Goal: Feedback & Contribution: Contribute content

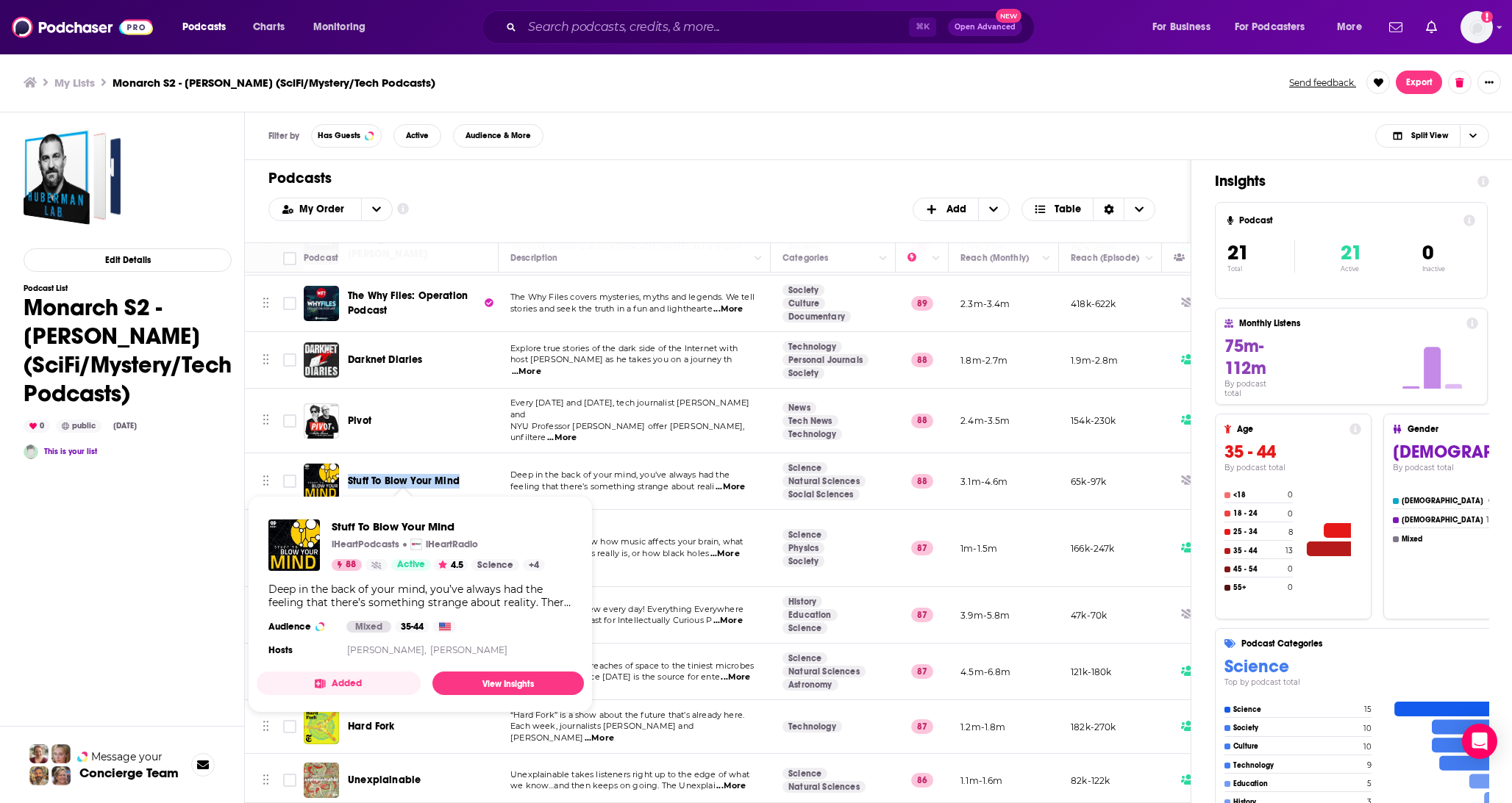
click at [350, 476] on div "Stuff To Blow Your Mind" at bounding box center [424, 482] width 153 height 15
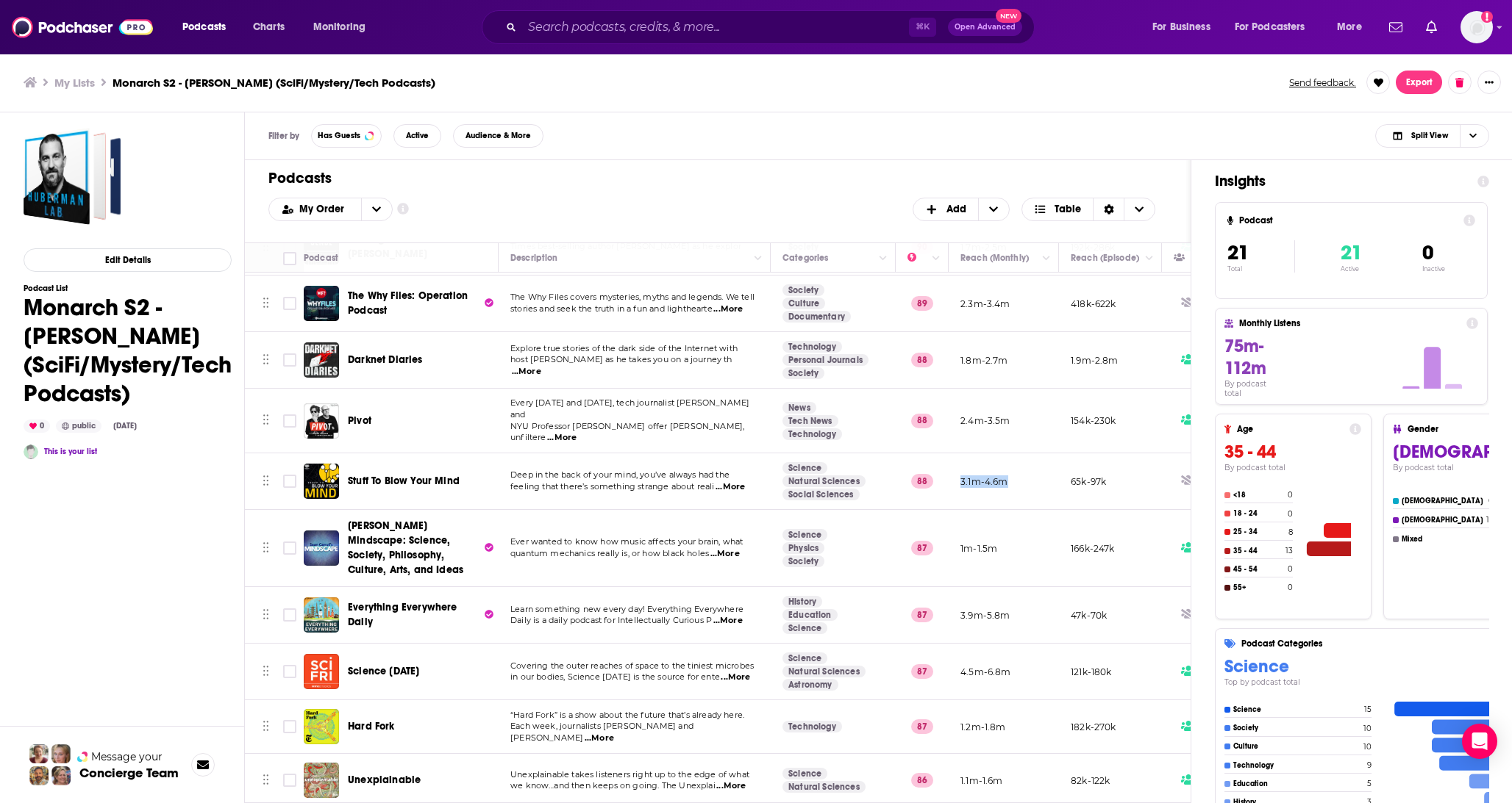
drag, startPoint x: 1005, startPoint y: 472, endPoint x: 960, endPoint y: 473, distance: 45.0
click at [960, 475] on p "3.1m-4.6m" at bounding box center [984, 482] width 47 height 13
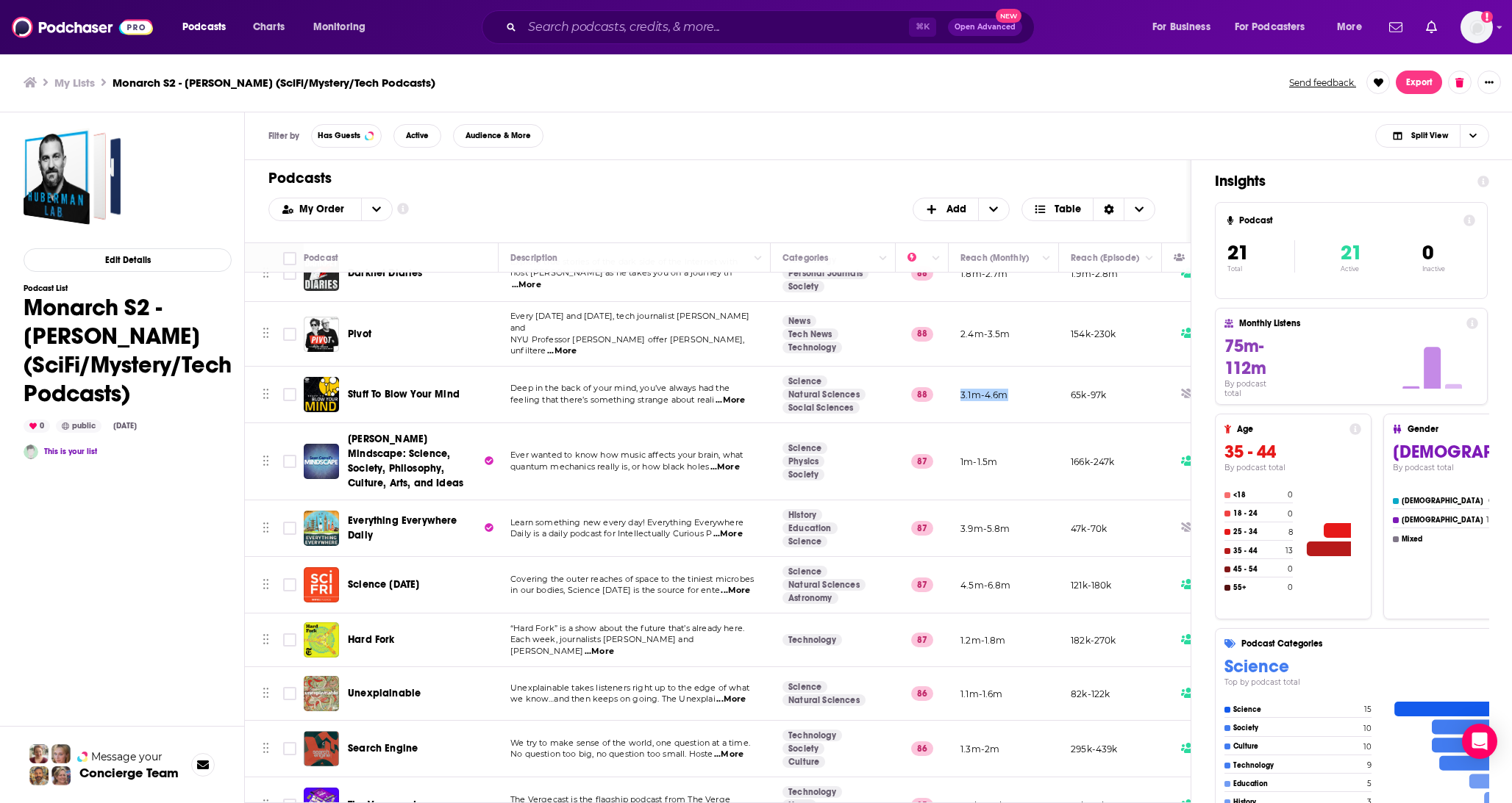
scroll to position [684, 0]
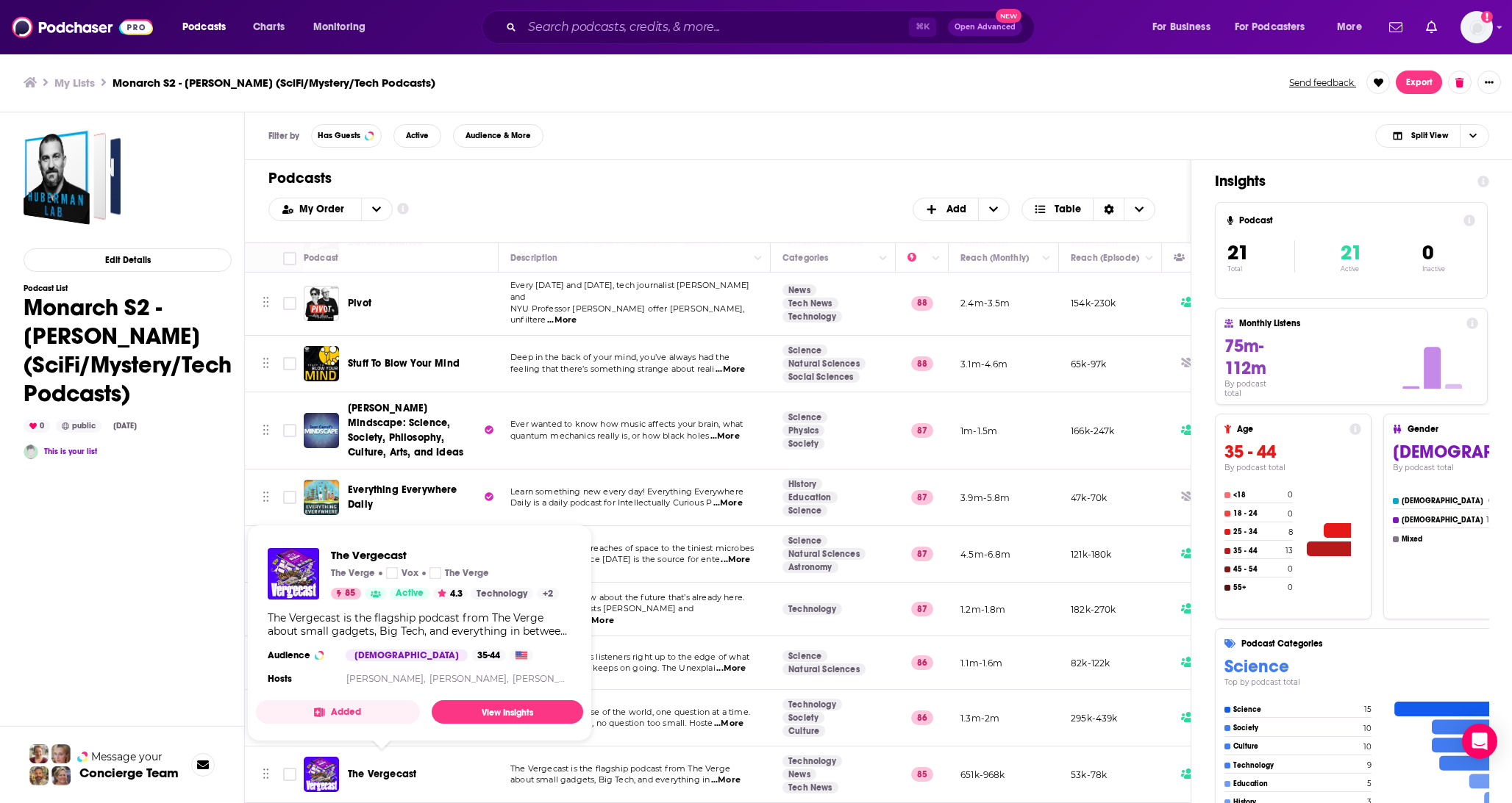
click at [462, 767] on div "The Vergecast" at bounding box center [424, 775] width 153 height 15
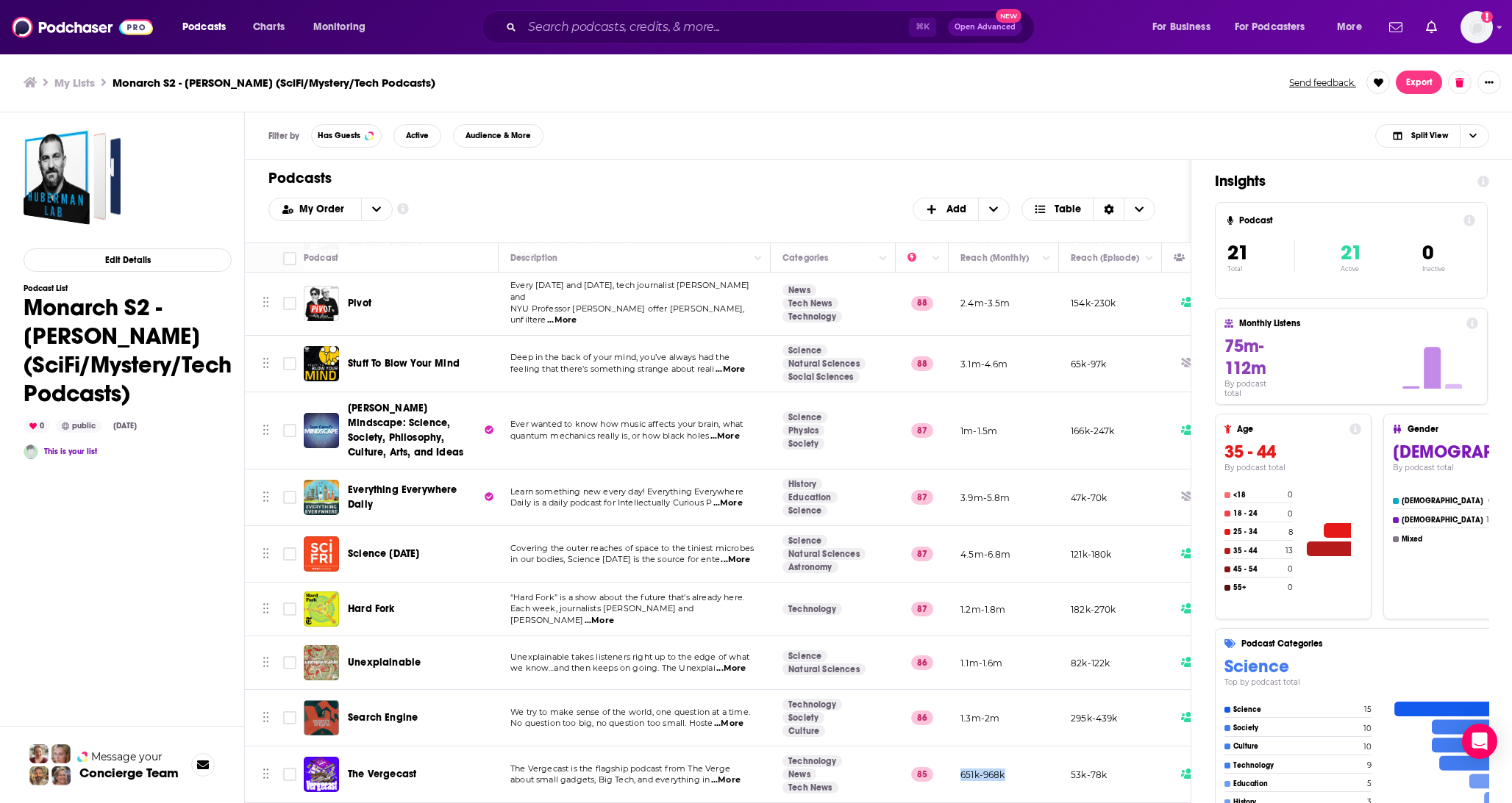
drag, startPoint x: 1005, startPoint y: 763, endPoint x: 963, endPoint y: 763, distance: 42.0
click at [963, 768] on p "651k-968k" at bounding box center [982, 775] width 45 height 13
click at [731, 554] on span "...More" at bounding box center [735, 560] width 29 height 12
drag, startPoint x: 1014, startPoint y: 544, endPoint x: 947, endPoint y: 544, distance: 67.0
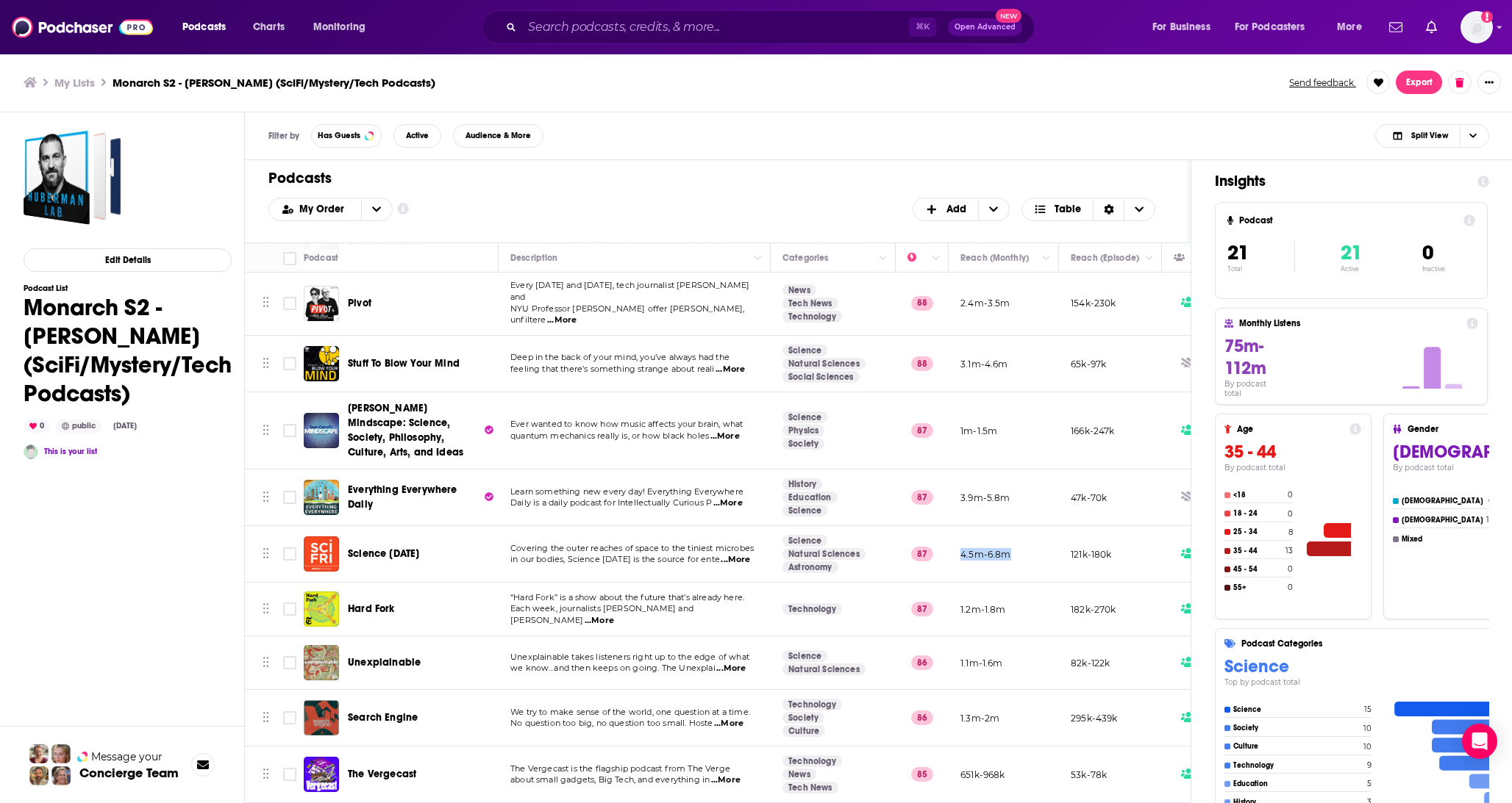
click at [947, 544] on tr "Science Friday Covering the outer reaches of space to the tiniest microbes in o…" at bounding box center [939, 554] width 1389 height 56
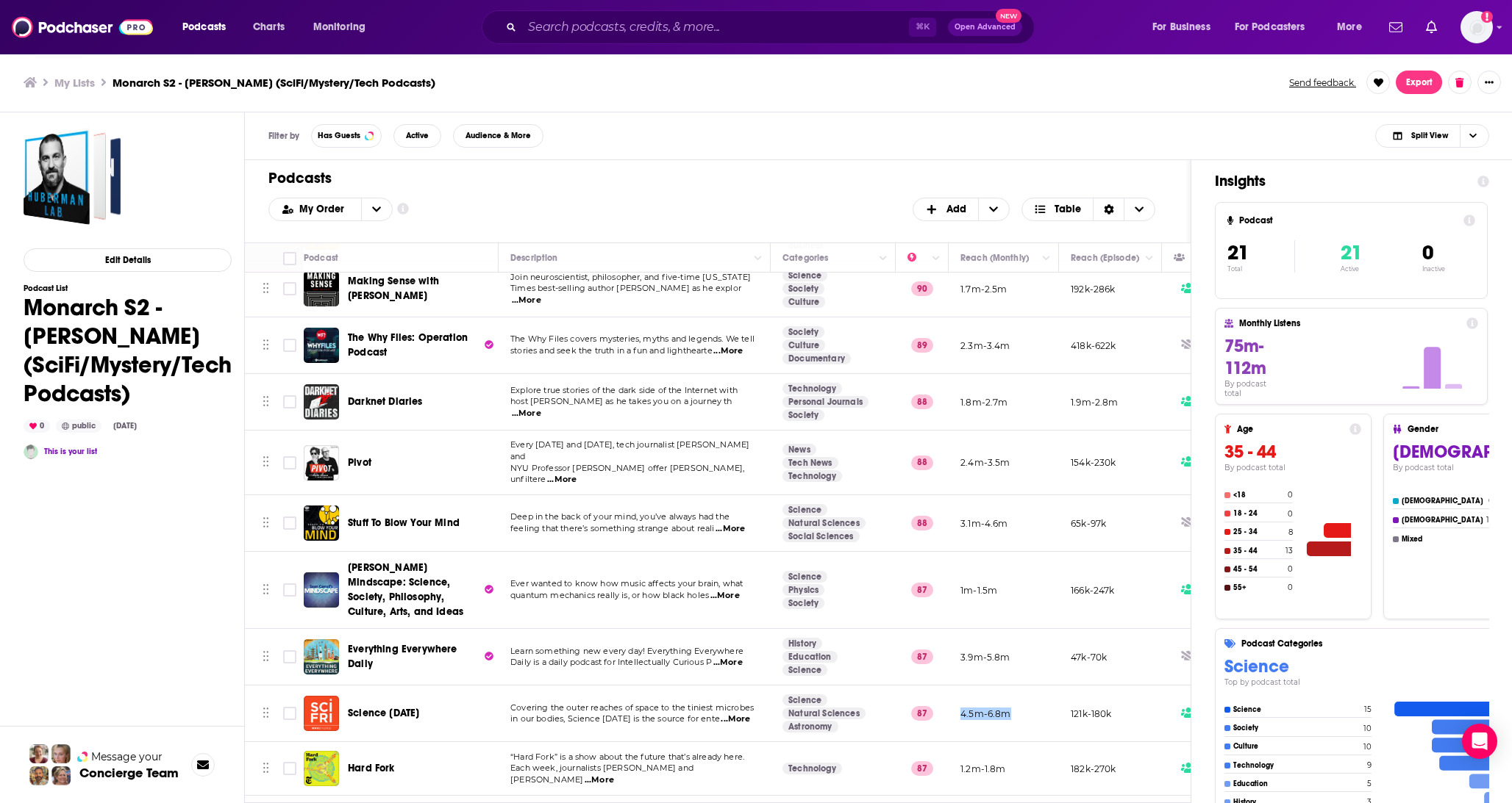
scroll to position [492, 0]
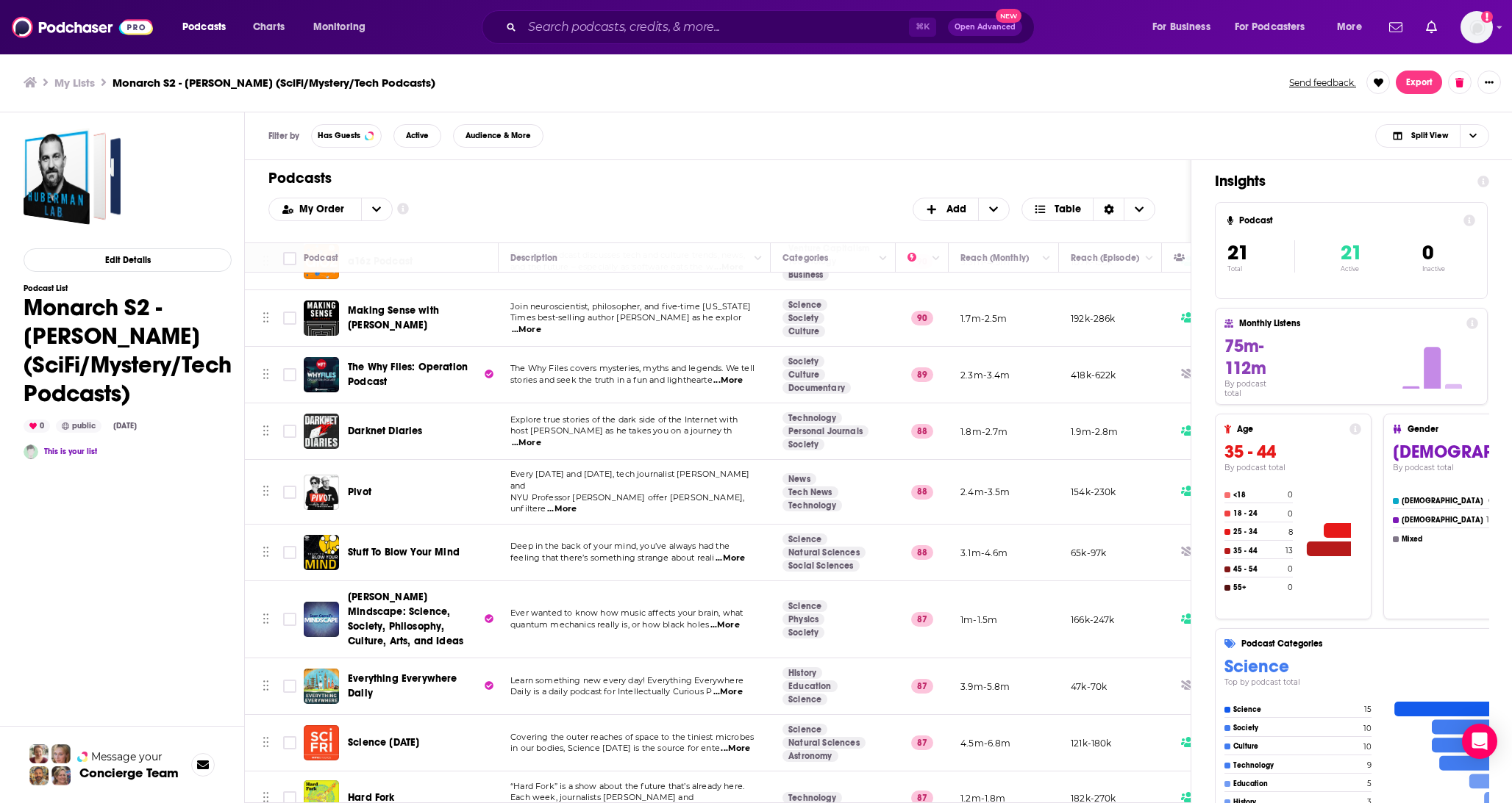
click at [577, 503] on span "...More" at bounding box center [562, 509] width 29 height 12
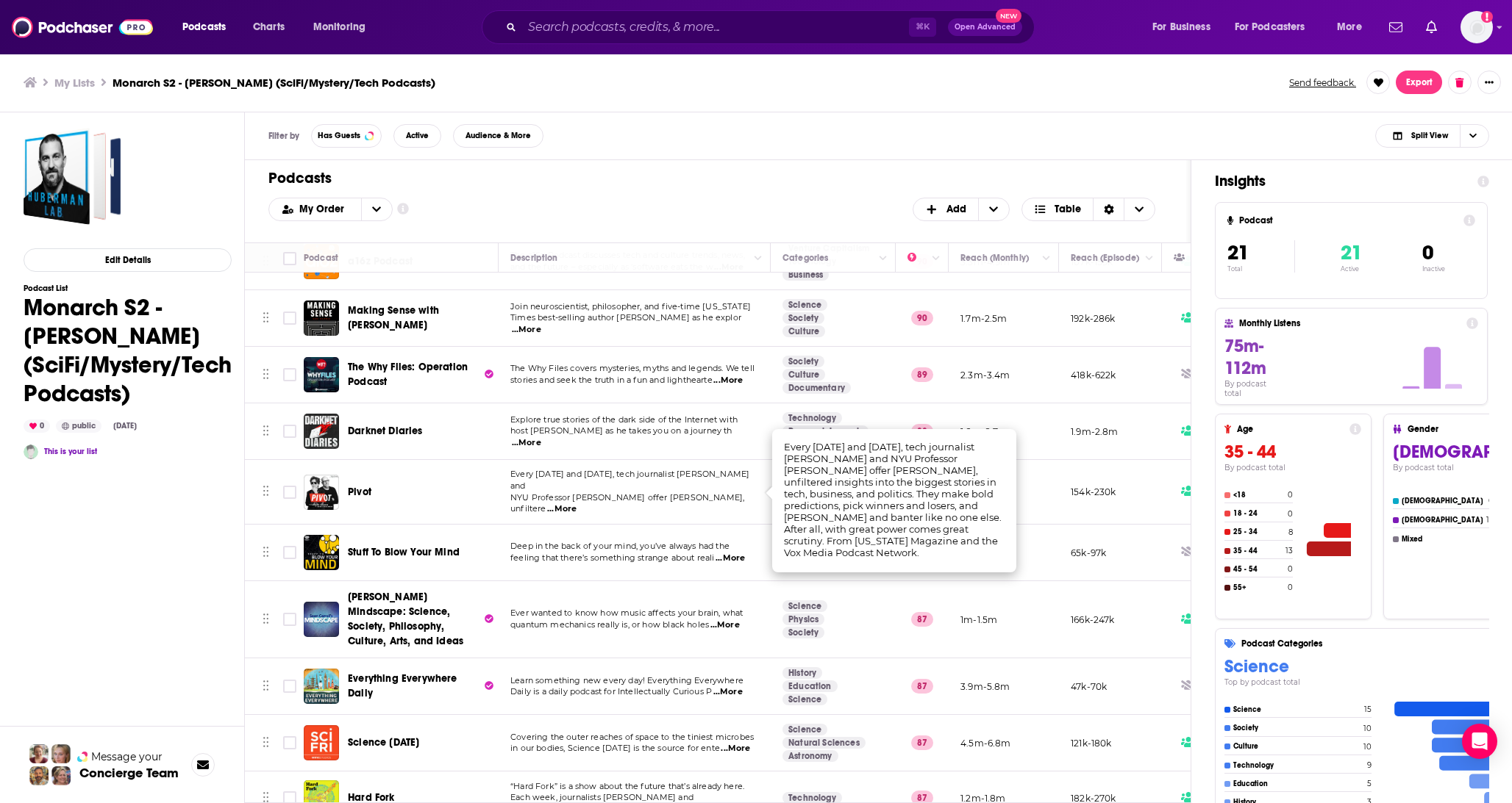
click at [696, 493] on p "NYU Professor Scott Galloway offer sharp, unfiltere ...More" at bounding box center [634, 504] width 248 height 24
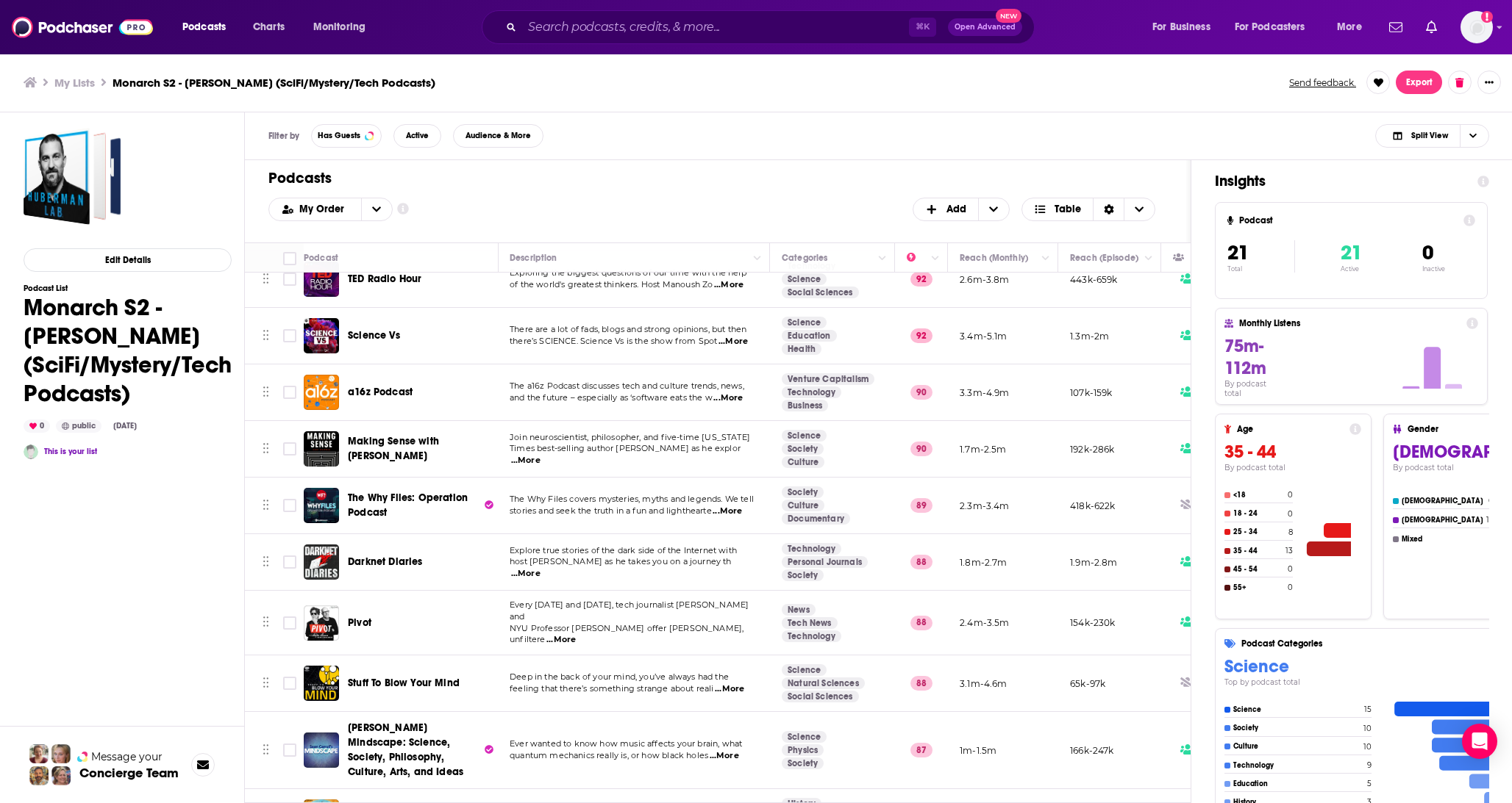
scroll to position [362, 0]
click at [541, 456] on span "...More" at bounding box center [526, 459] width 29 height 12
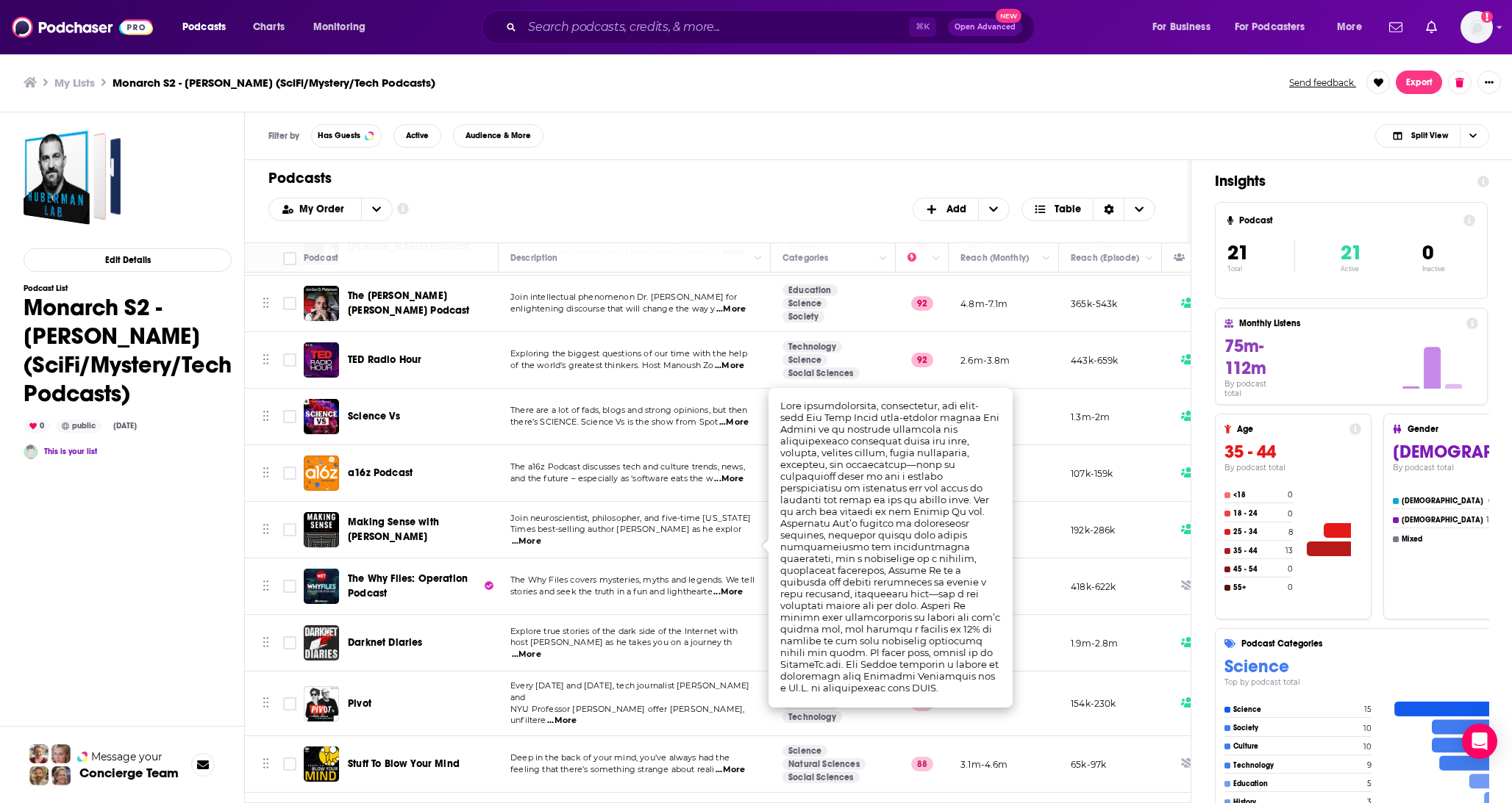
scroll to position [267, 0]
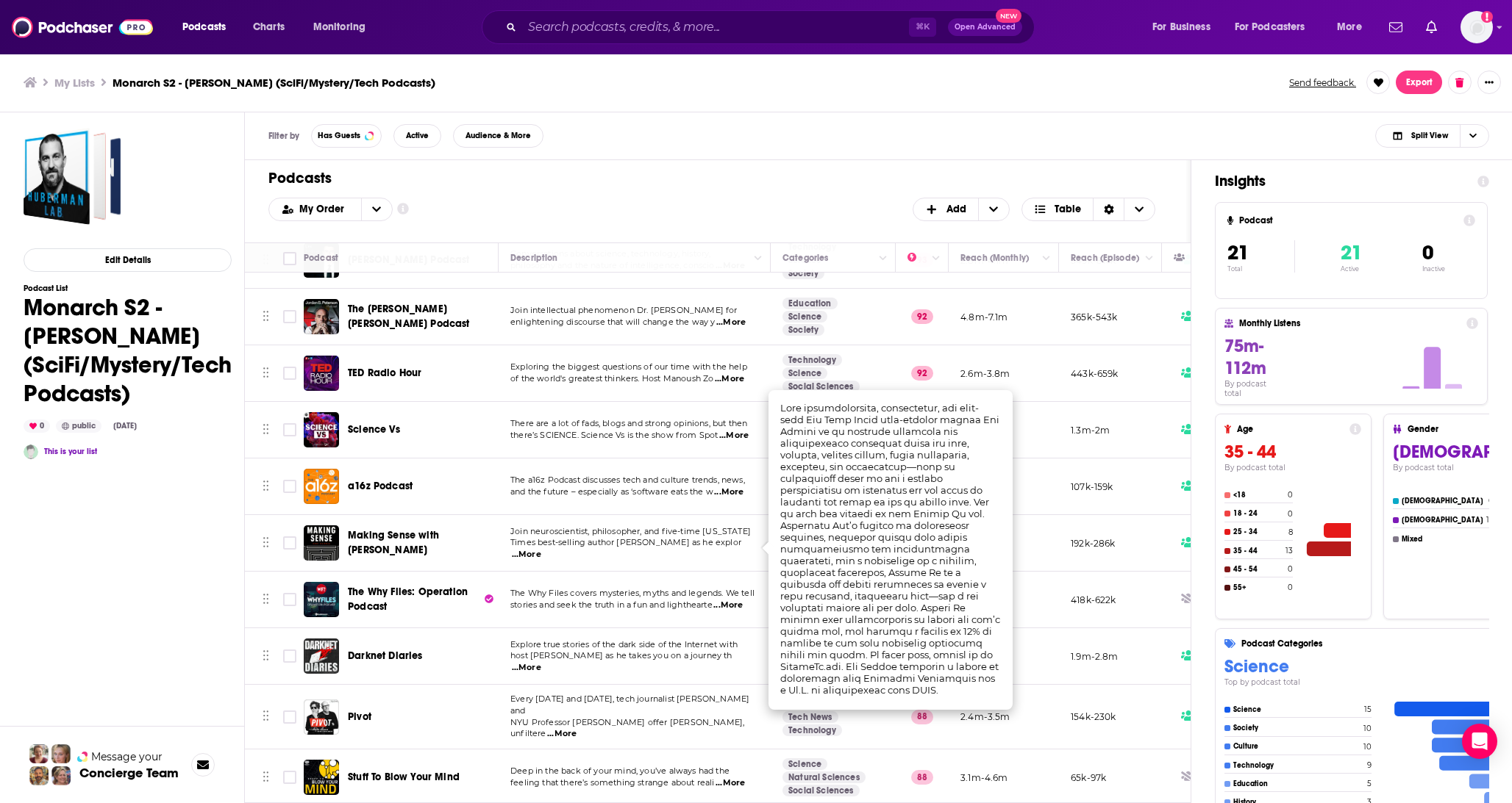
click at [669, 453] on td "There are a lot of fads, blogs and strong opinions, but then there’s SCIENCE. S…" at bounding box center [634, 431] width 272 height 56
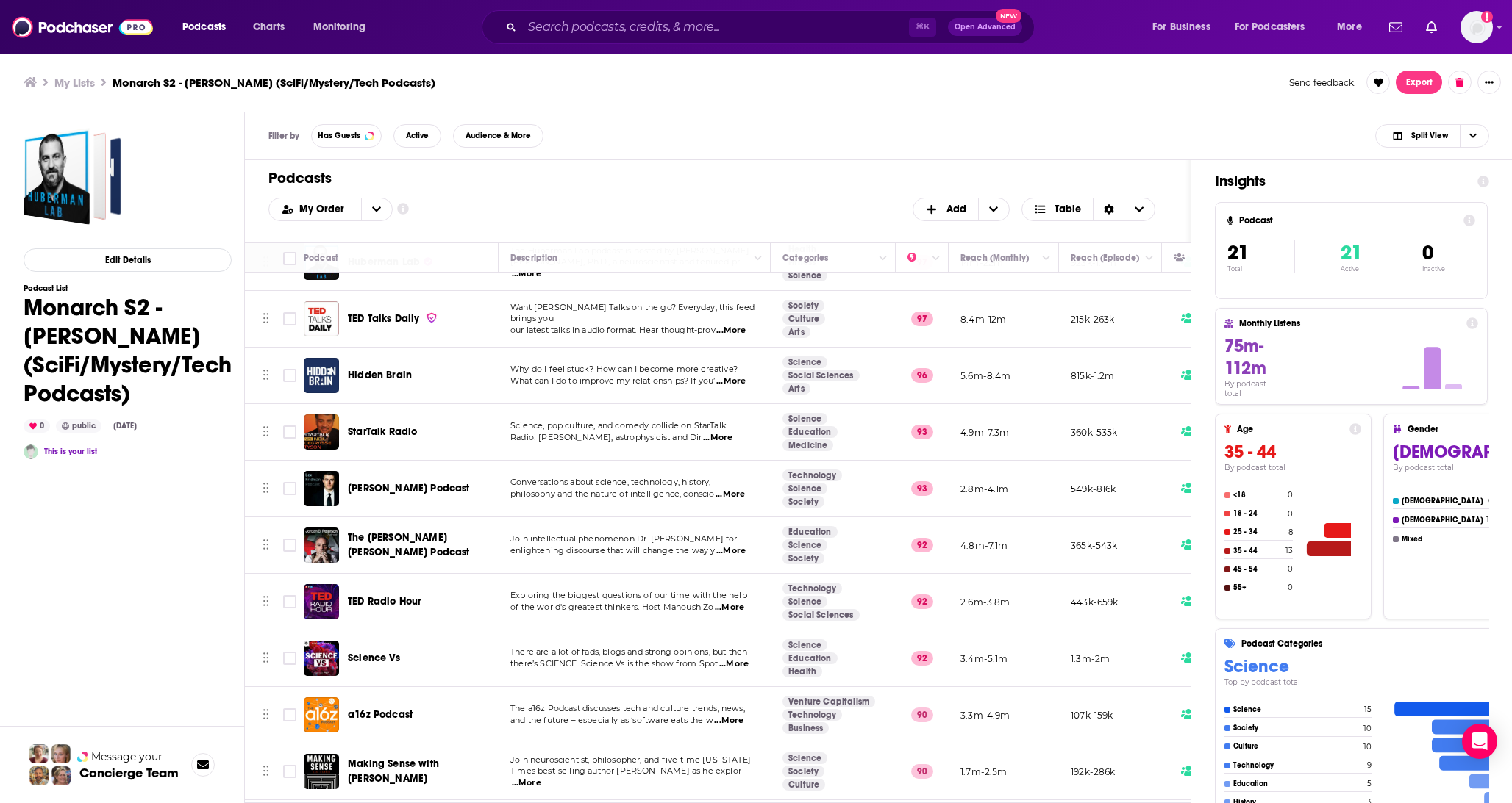
scroll to position [0, 0]
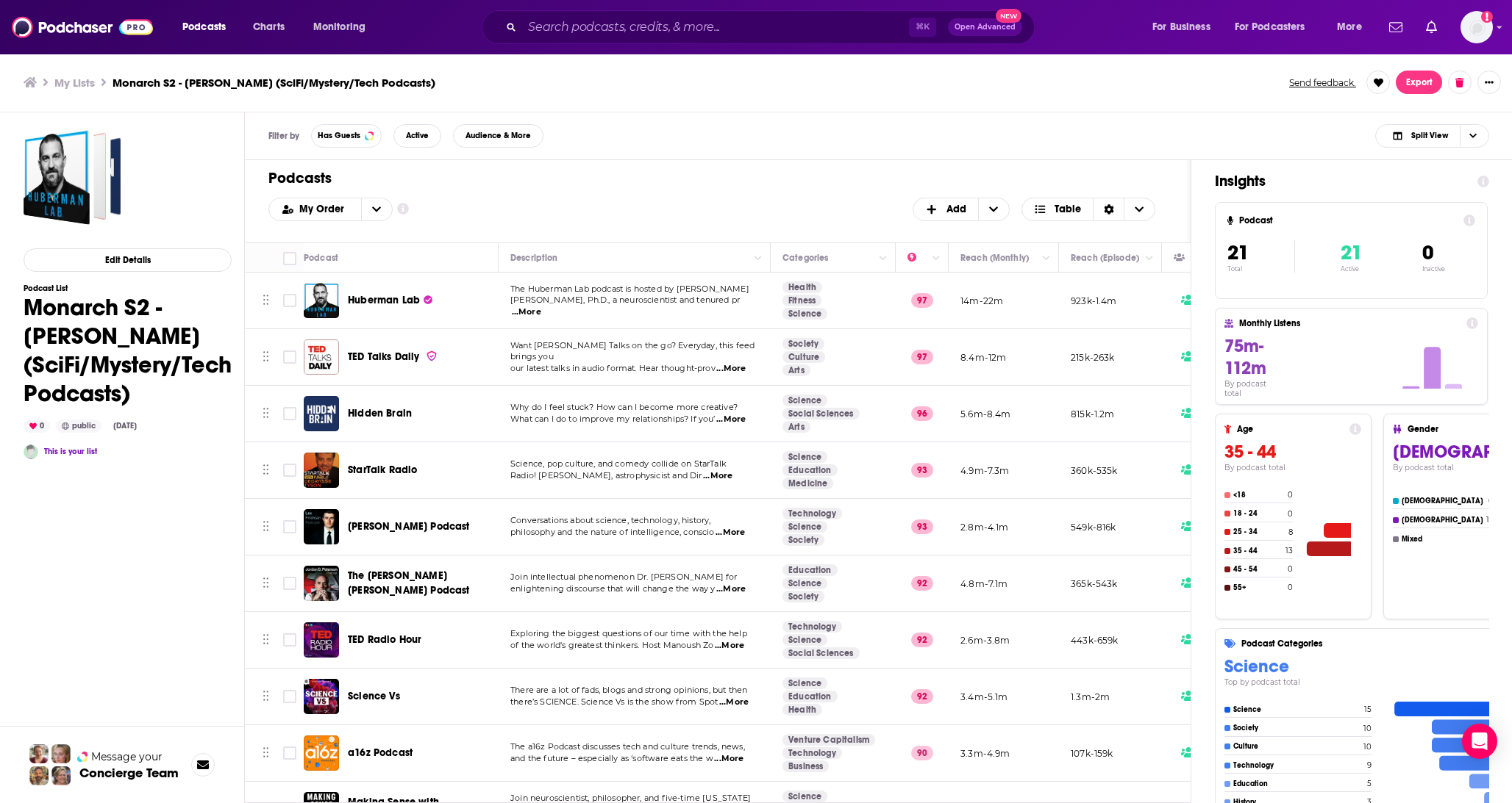
click at [664, 417] on span "What can I do to improve my relationships? If you’" at bounding box center [612, 418] width 205 height 10
drag, startPoint x: 1008, startPoint y: 413, endPoint x: 963, endPoint y: 414, distance: 45.0
click at [963, 414] on p "5.6m-8.4m" at bounding box center [986, 414] width 51 height 13
click at [736, 363] on span "...More" at bounding box center [730, 369] width 29 height 12
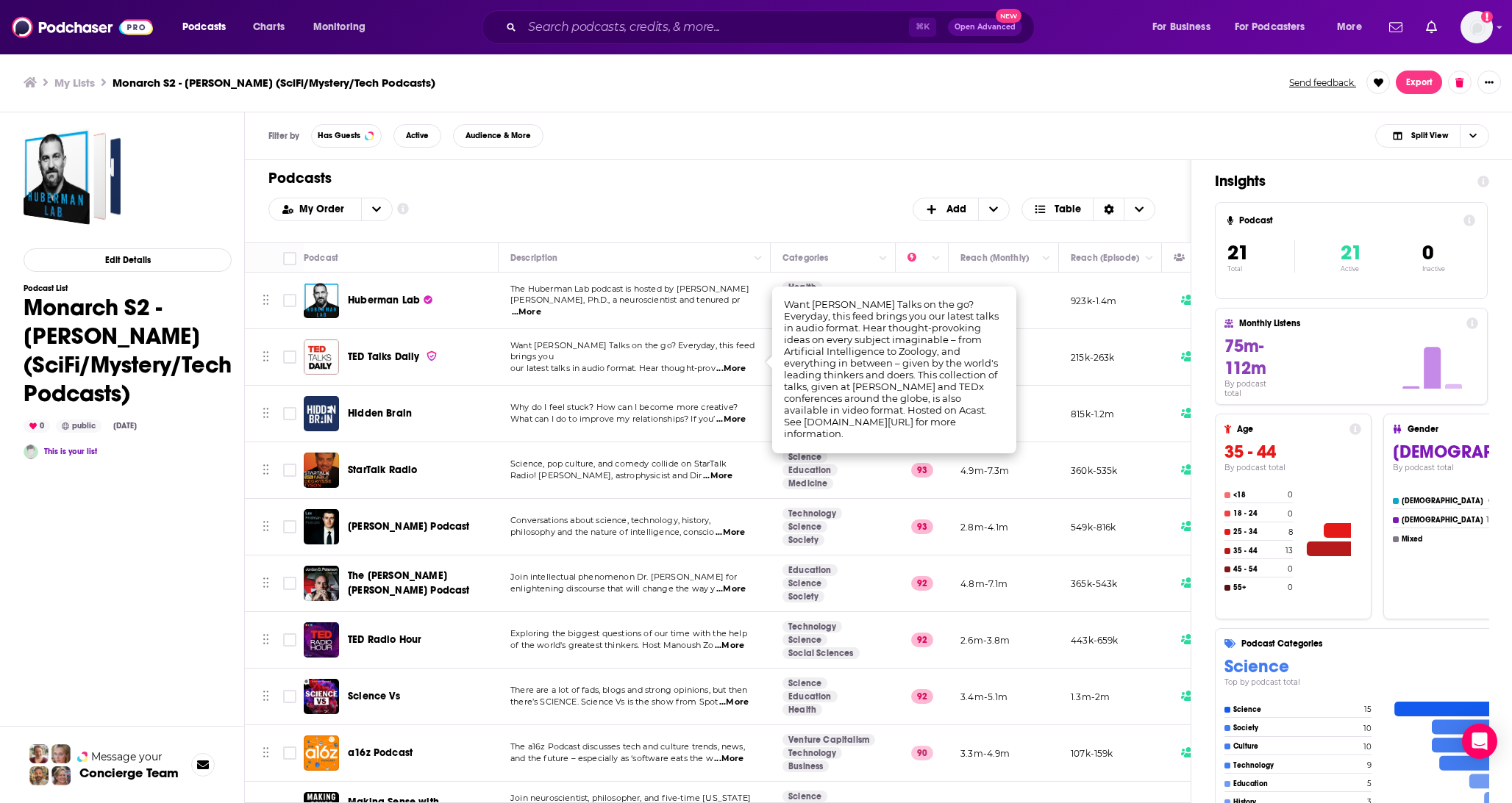
click at [1055, 375] on td "8.4m-12m" at bounding box center [1003, 358] width 110 height 56
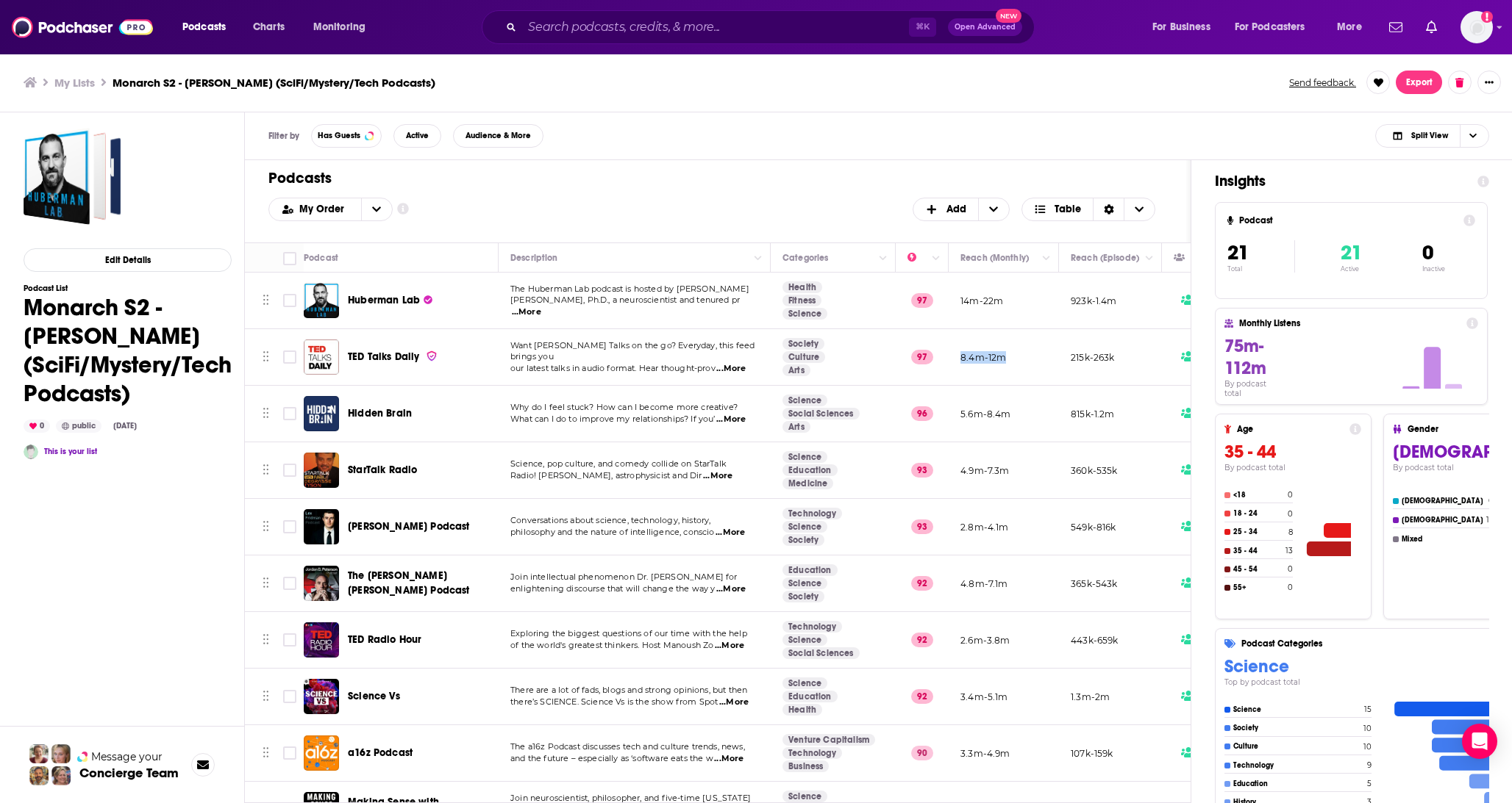
drag, startPoint x: 1013, startPoint y: 361, endPoint x: 959, endPoint y: 361, distance: 54.0
click at [959, 361] on td "8.4m-12m" at bounding box center [1003, 358] width 110 height 56
